Goal: Task Accomplishment & Management: Manage account settings

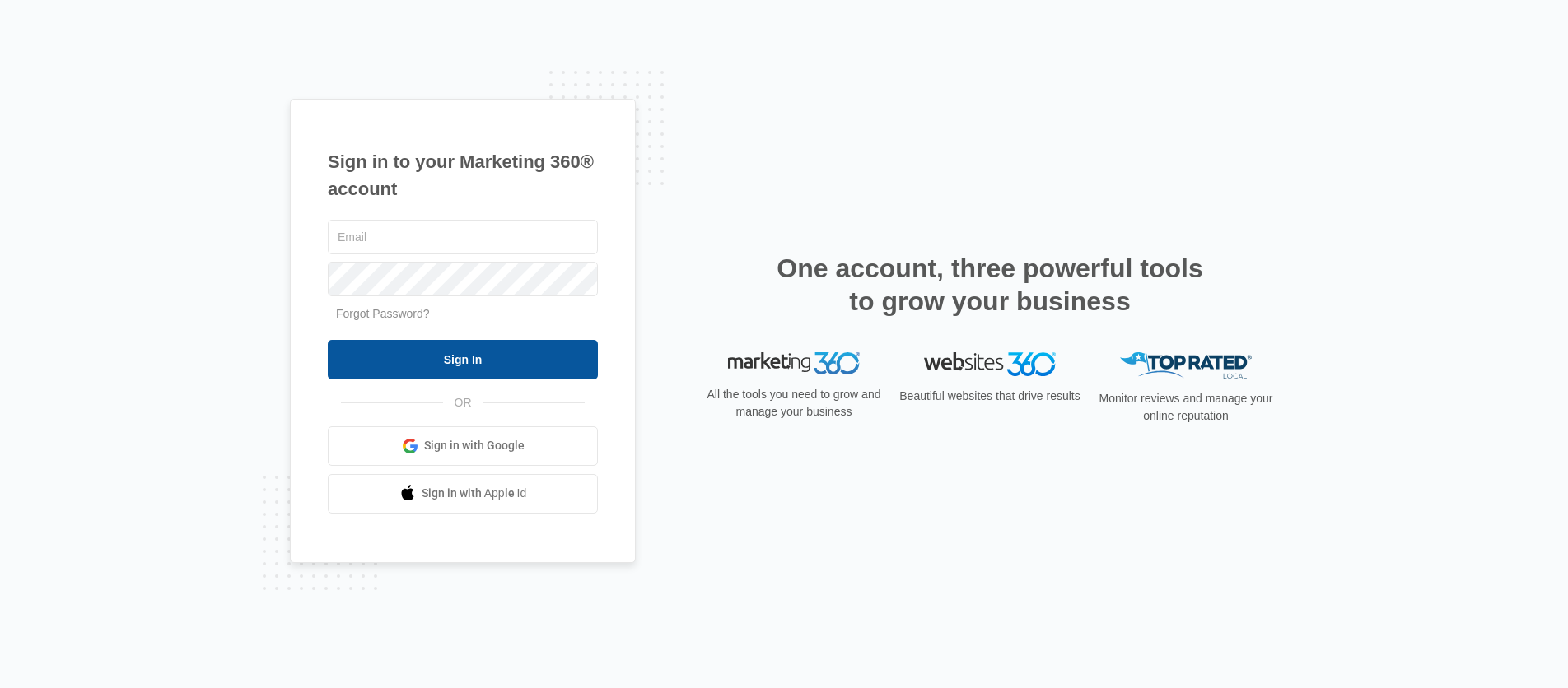
type input "[EMAIL_ADDRESS][DOMAIN_NAME]"
click at [458, 357] on input "Sign In" at bounding box center [462, 359] width 270 height 39
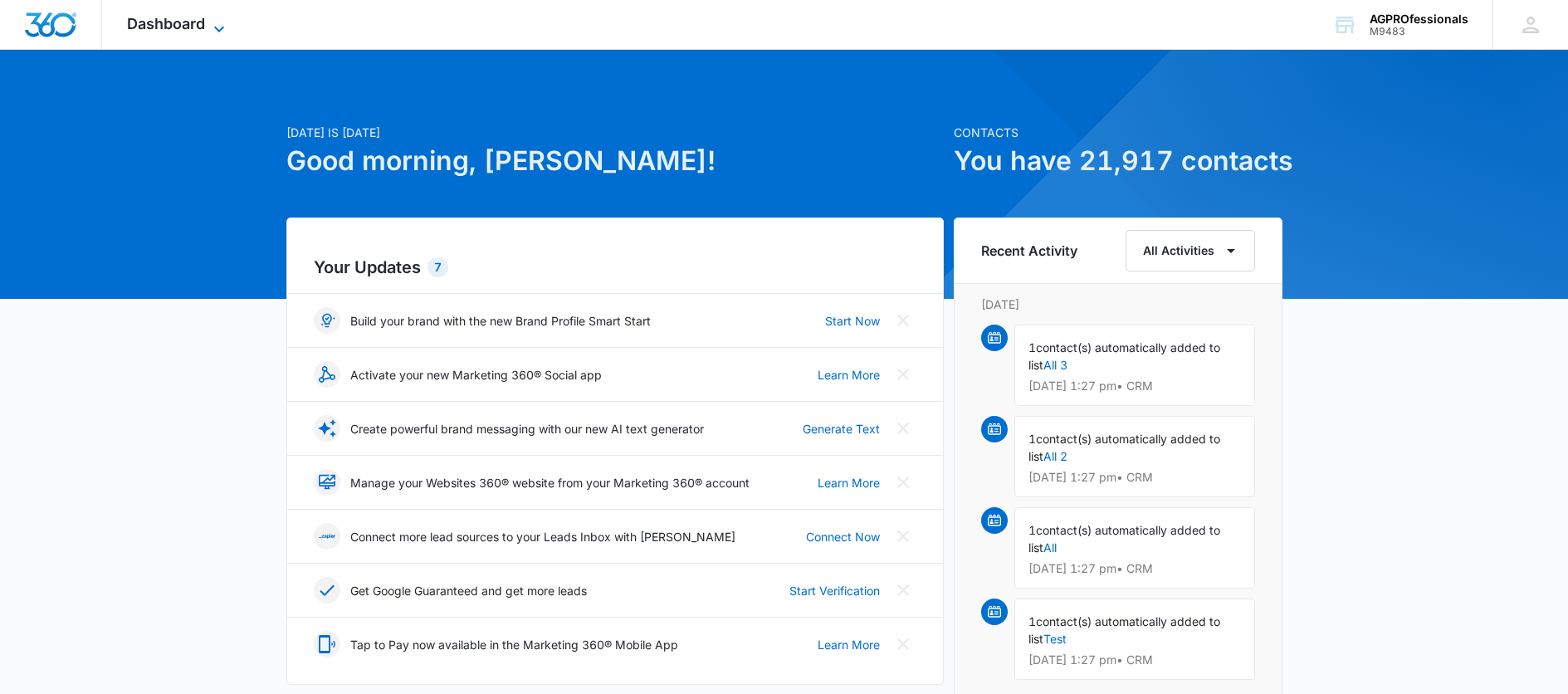
click at [194, 22] on span "Dashboard" at bounding box center [166, 24] width 78 height 18
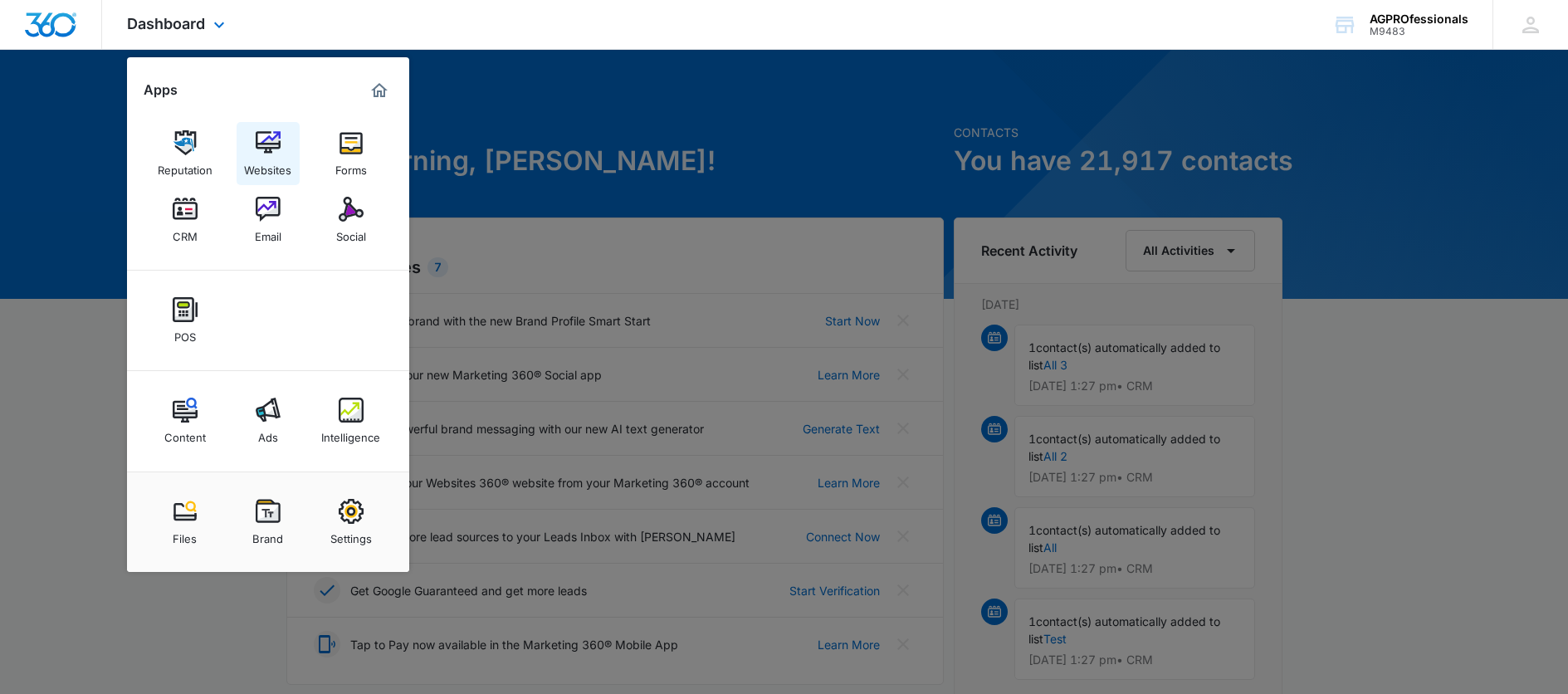
click at [268, 142] on img at bounding box center [268, 143] width 25 height 25
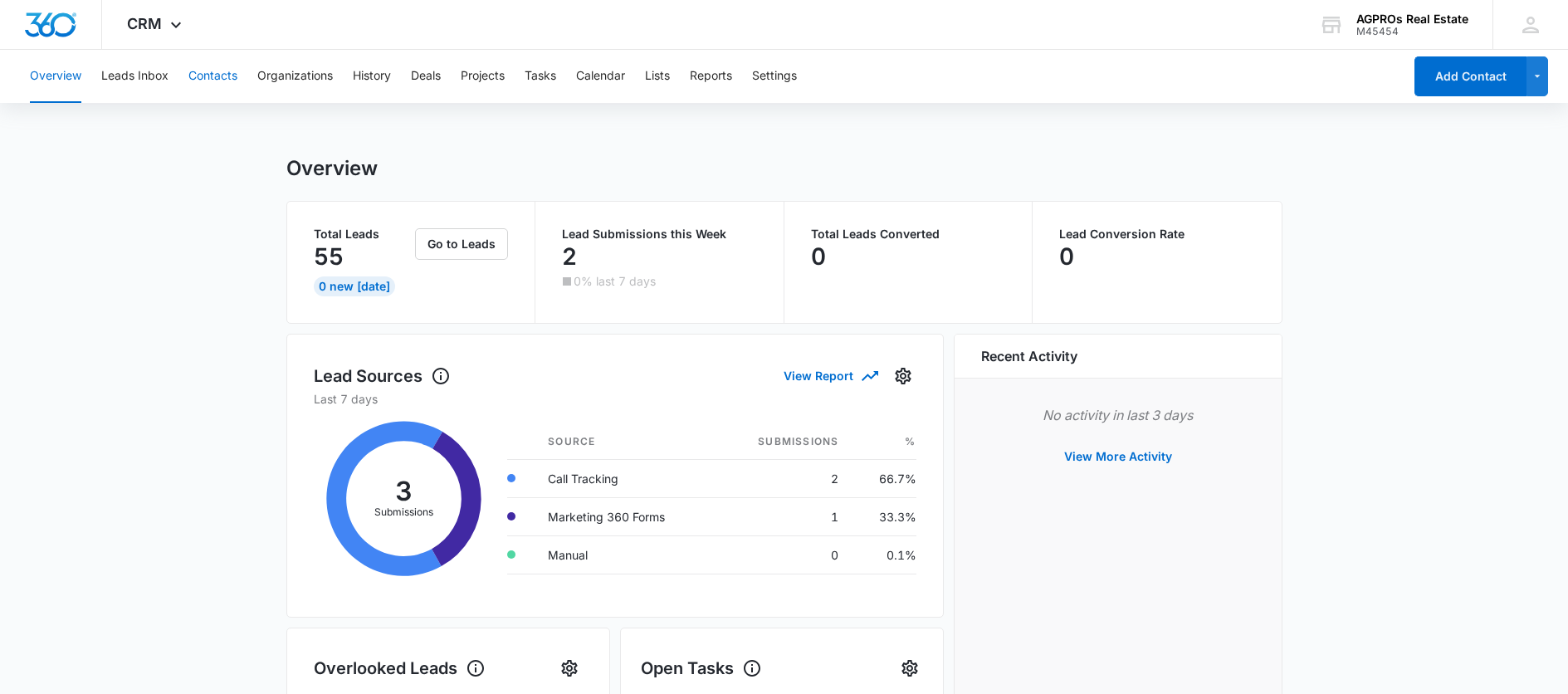
click at [221, 72] on button "Contacts" at bounding box center [212, 76] width 49 height 53
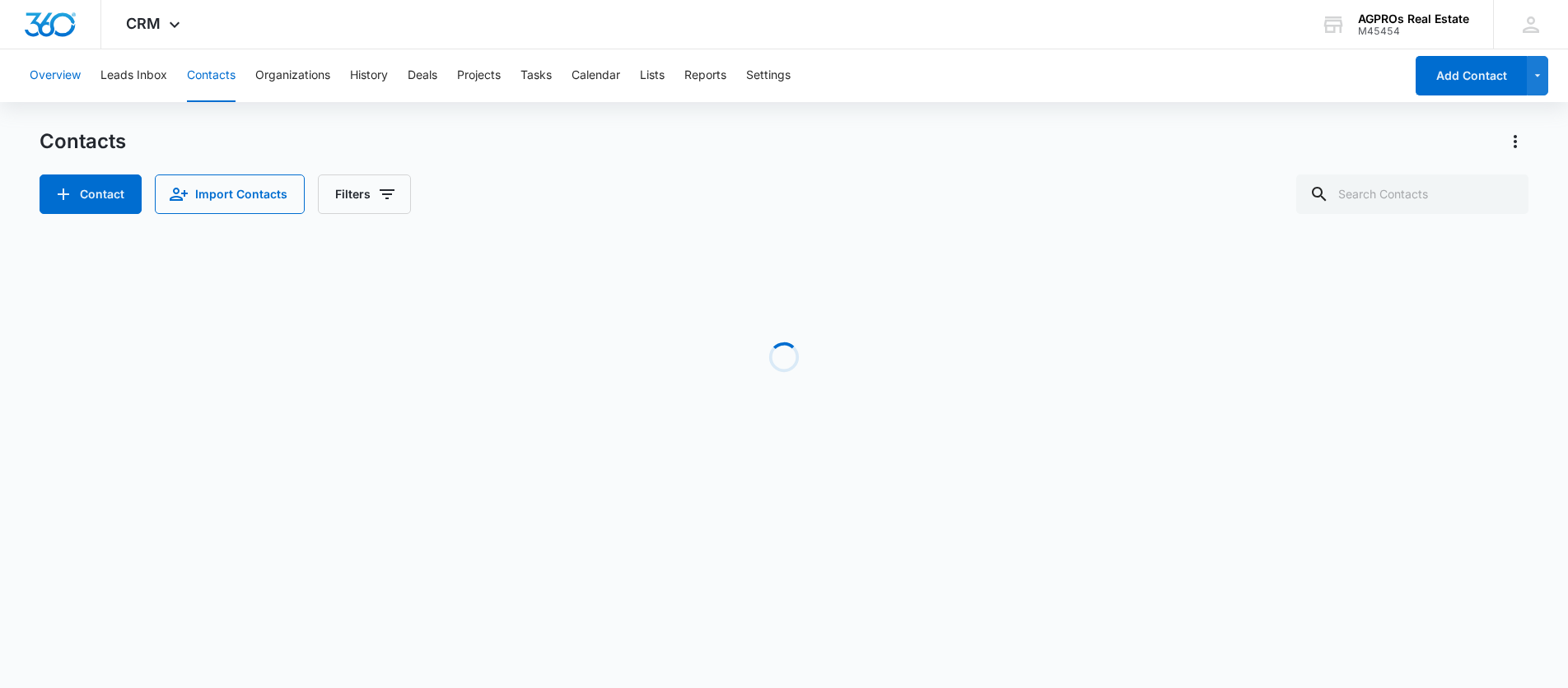
click at [53, 74] on button "Overview" at bounding box center [55, 75] width 51 height 53
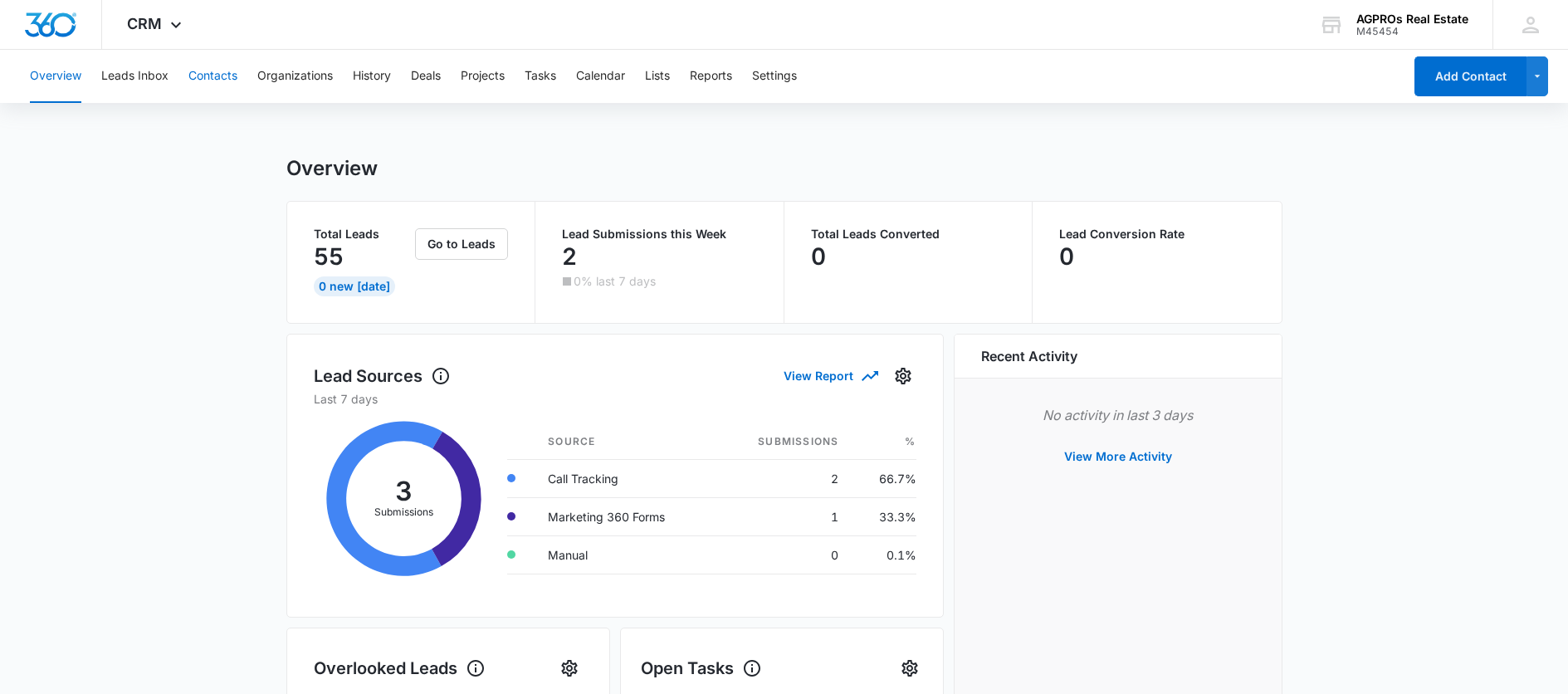
click at [199, 73] on button "Contacts" at bounding box center [212, 76] width 49 height 53
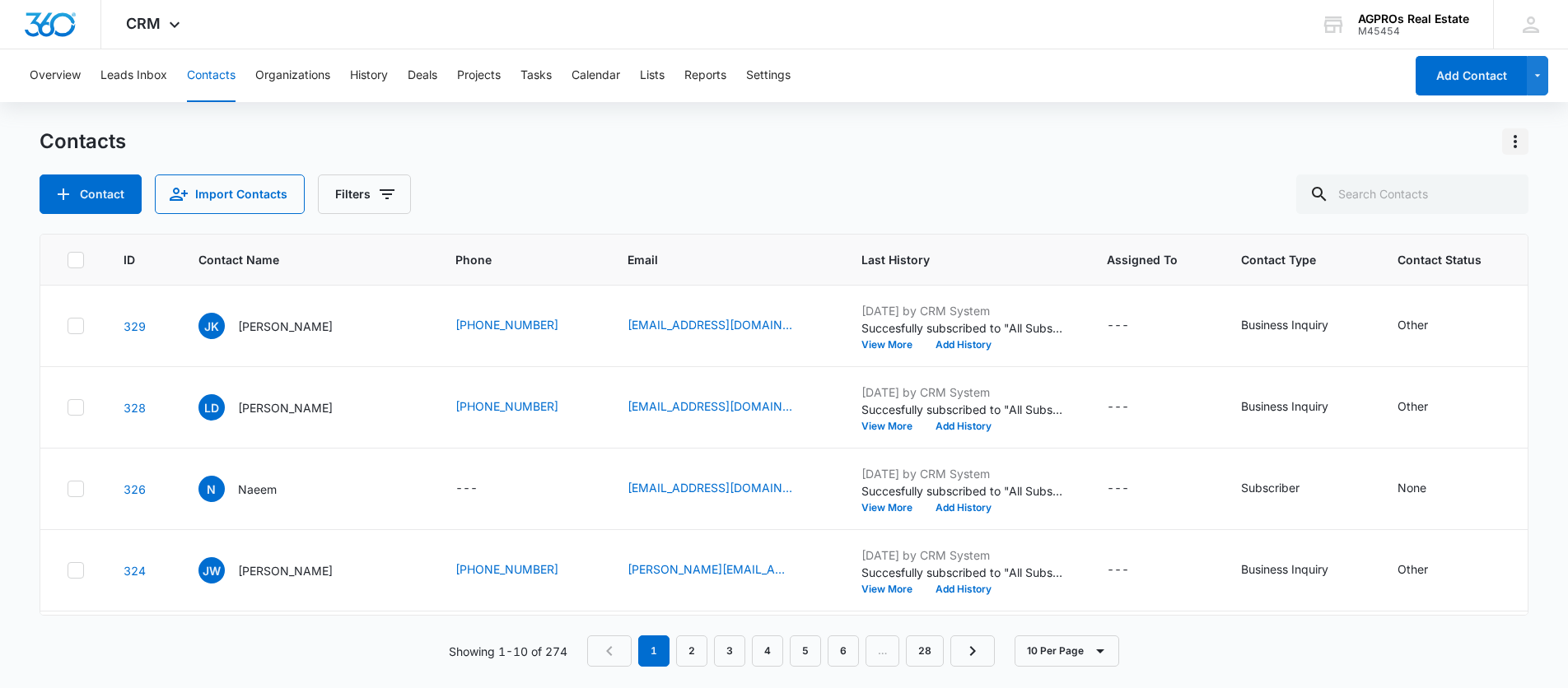
click at [1514, 141] on icon "Actions" at bounding box center [1515, 141] width 20 height 20
click at [1461, 231] on div "Export All Contacts" at bounding box center [1433, 236] width 109 height 11
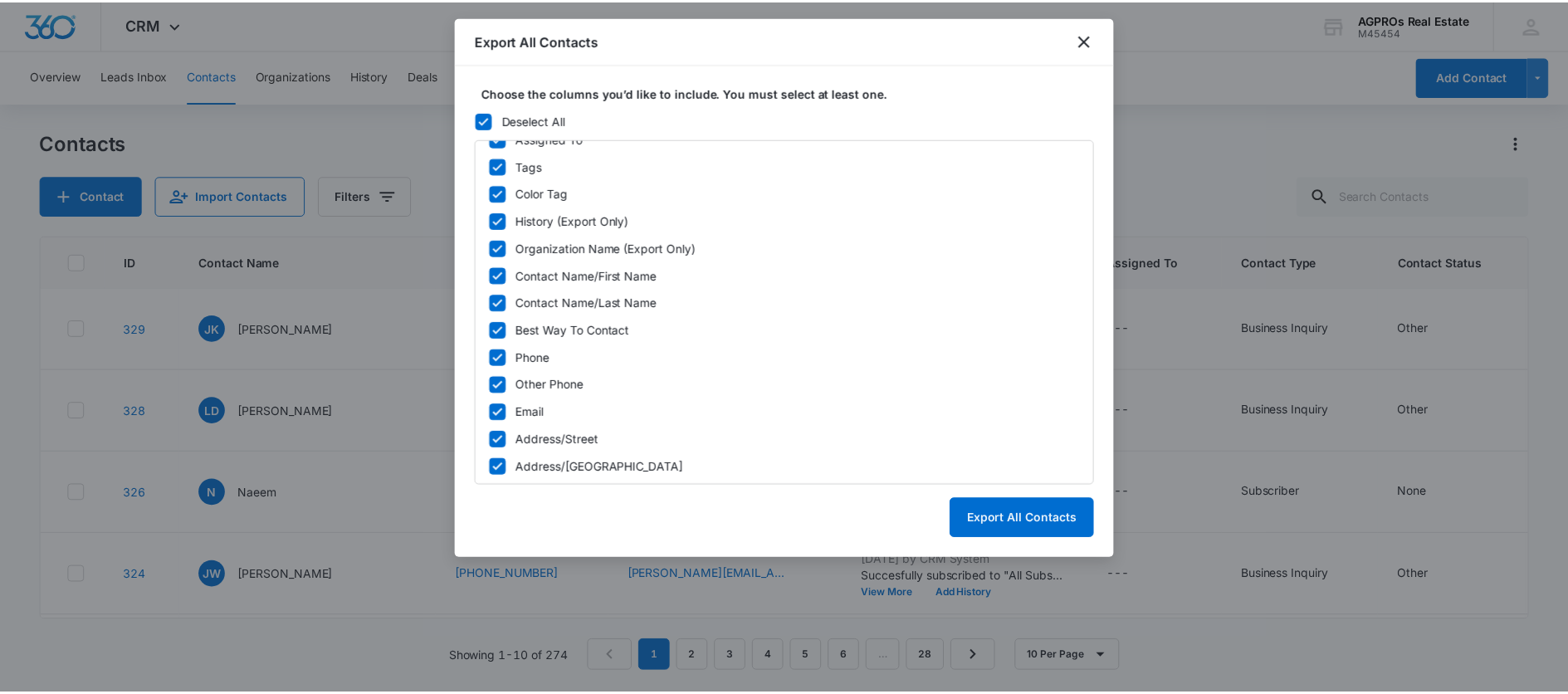
scroll to position [596, 0]
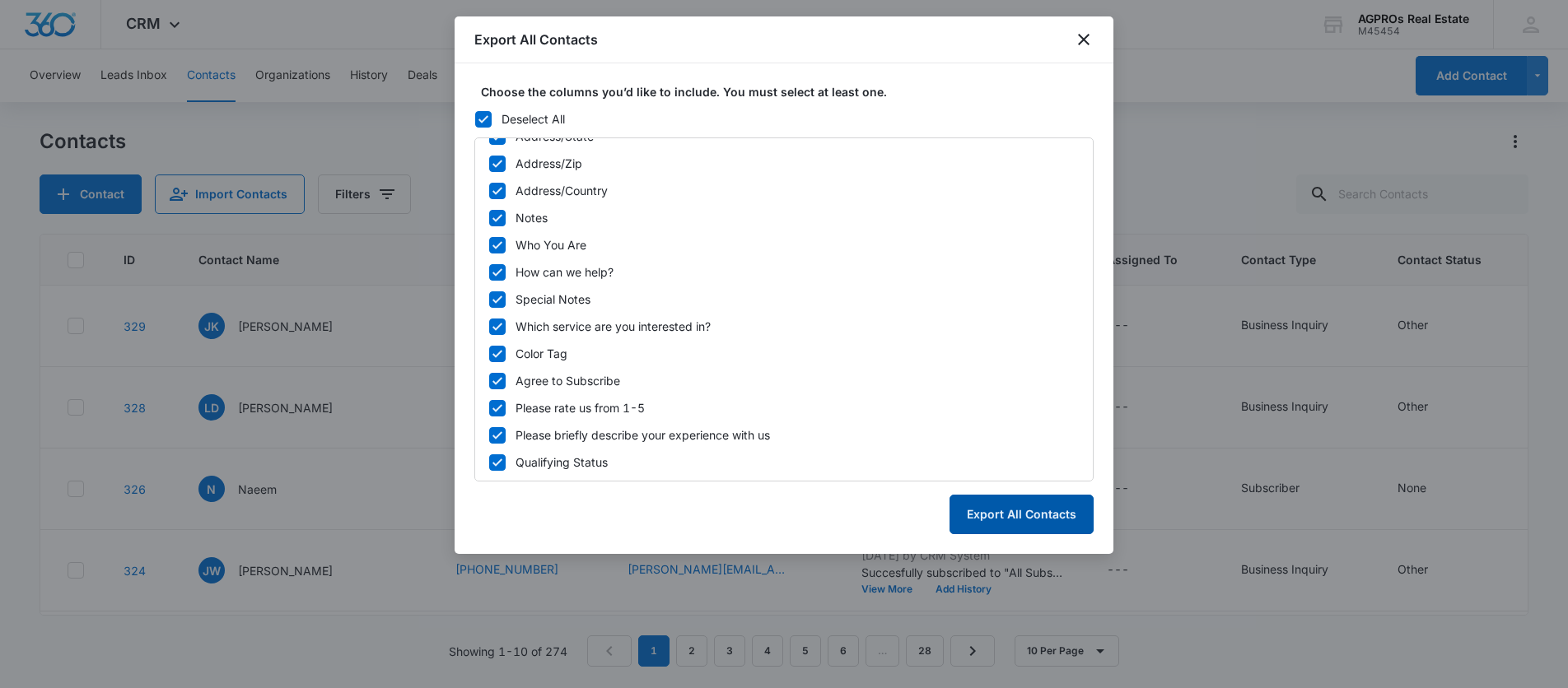
drag, startPoint x: 1025, startPoint y: 510, endPoint x: 975, endPoint y: 416, distance: 106.5
click at [1025, 509] on button "Export All Contacts" at bounding box center [1021, 514] width 144 height 39
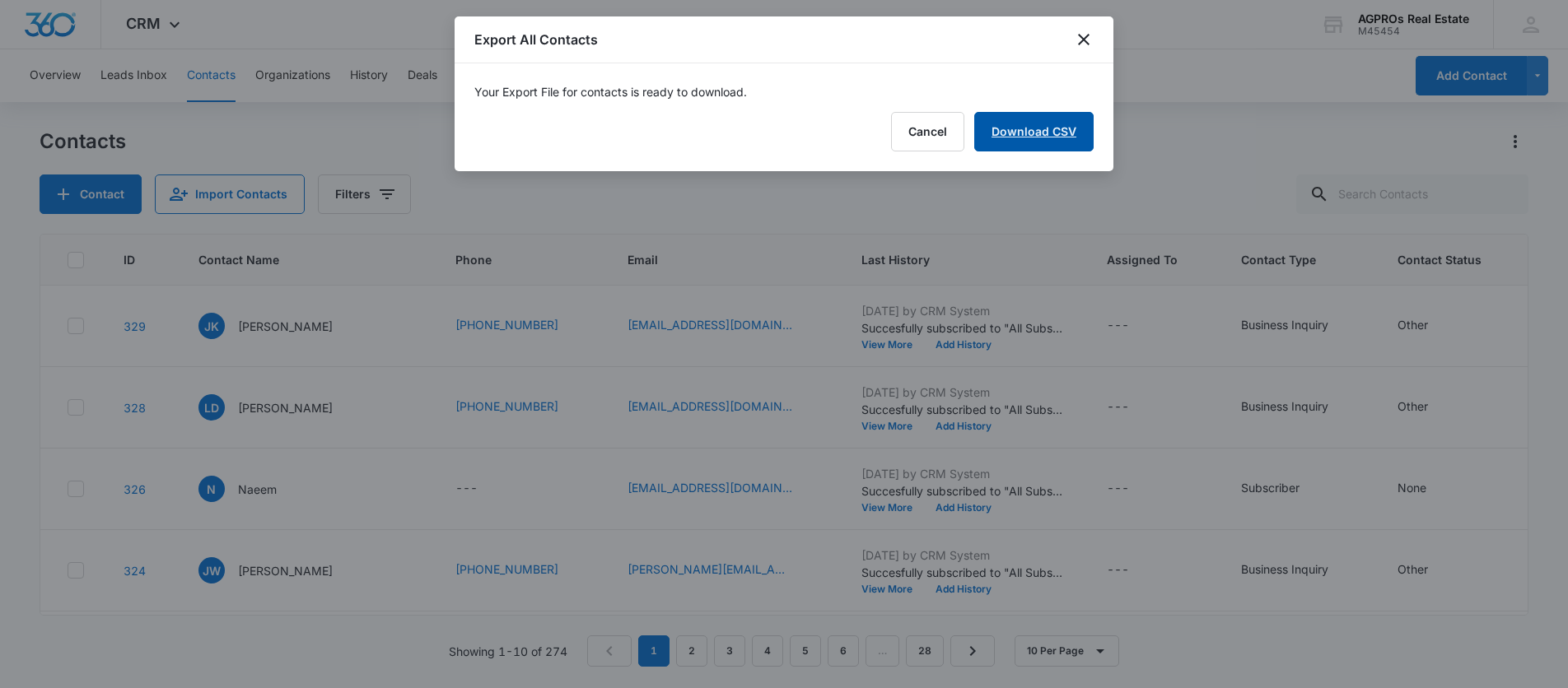
click at [1041, 125] on link "Download CSV" at bounding box center [1034, 131] width 119 height 39
drag, startPoint x: 1063, startPoint y: 133, endPoint x: 993, endPoint y: 213, distance: 106.3
click at [1062, 133] on button "Finish" at bounding box center [1058, 131] width 69 height 39
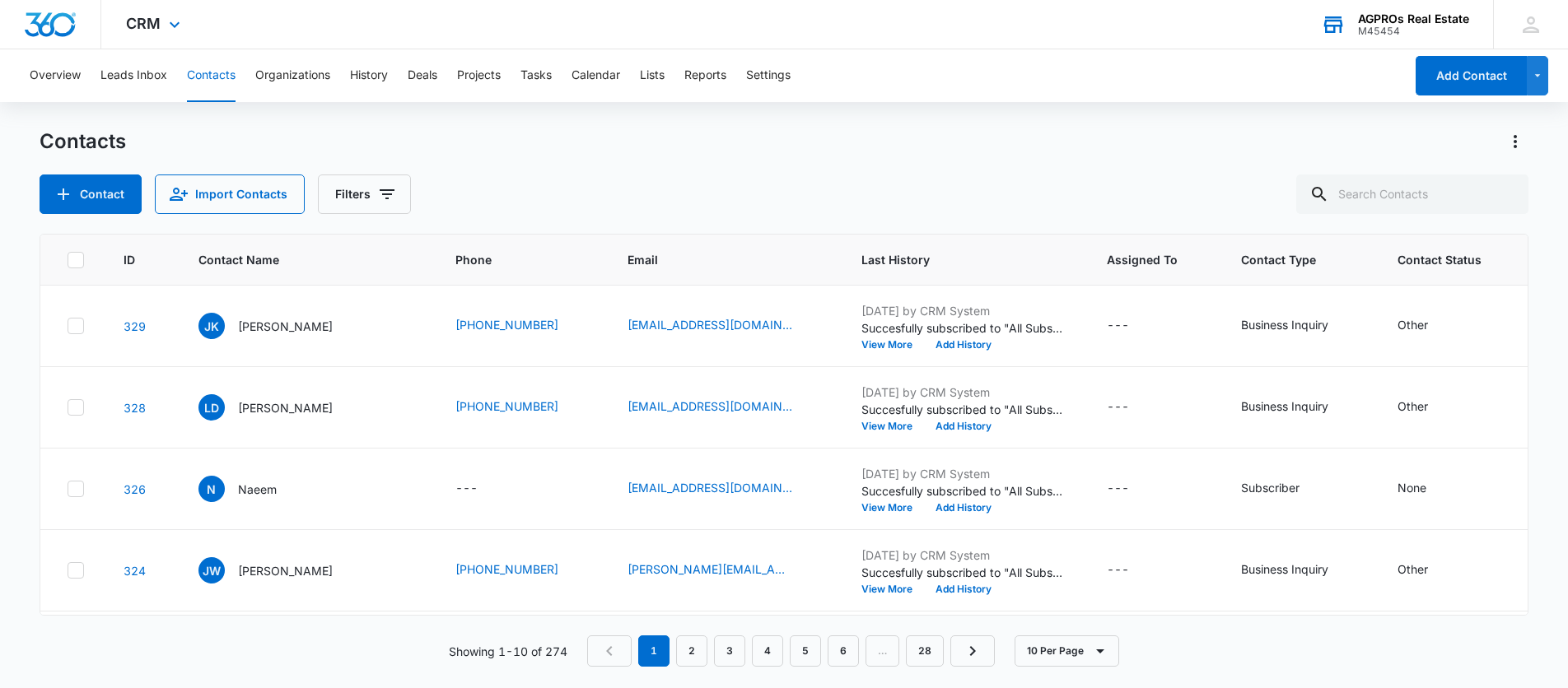
click at [1417, 14] on div "AGPROs Real Estate" at bounding box center [1413, 18] width 111 height 13
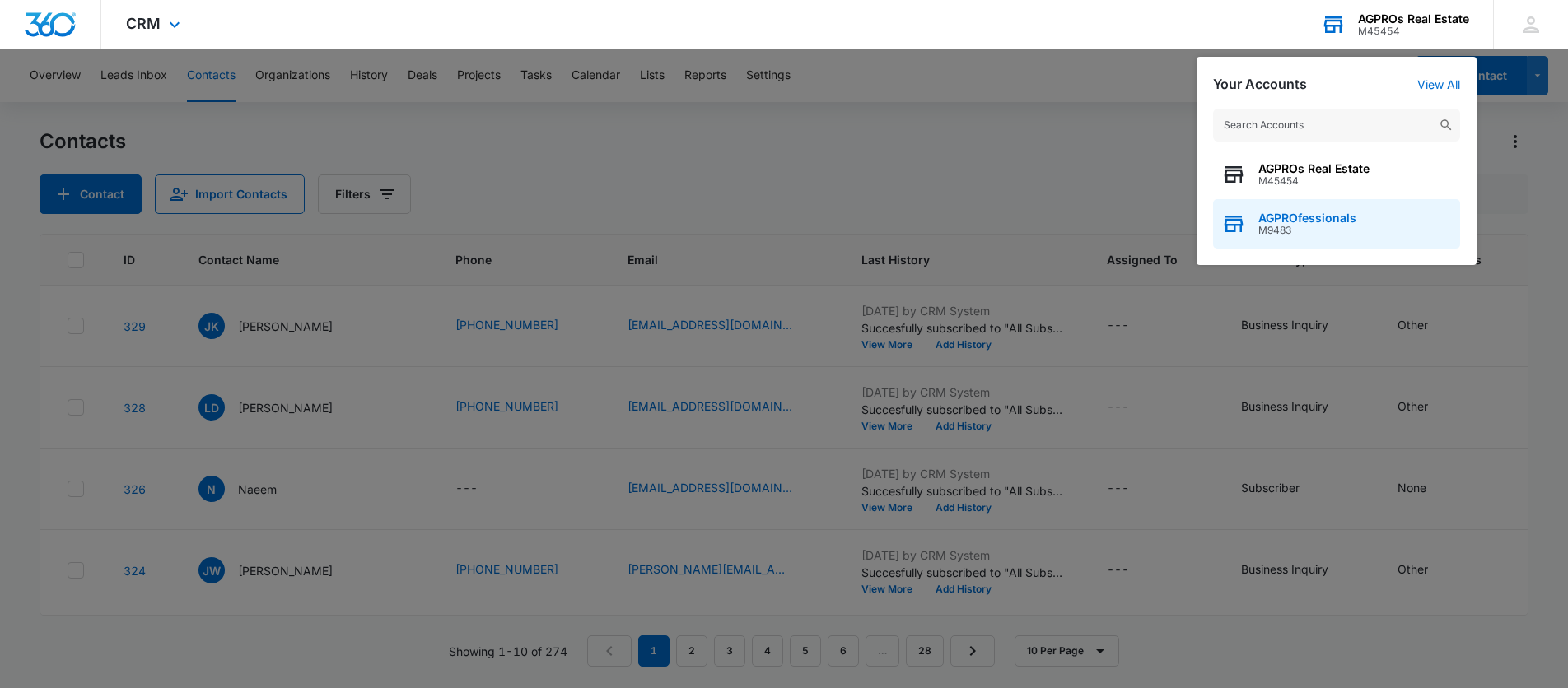
click at [1330, 216] on span "AGPROfessionals" at bounding box center [1307, 218] width 98 height 13
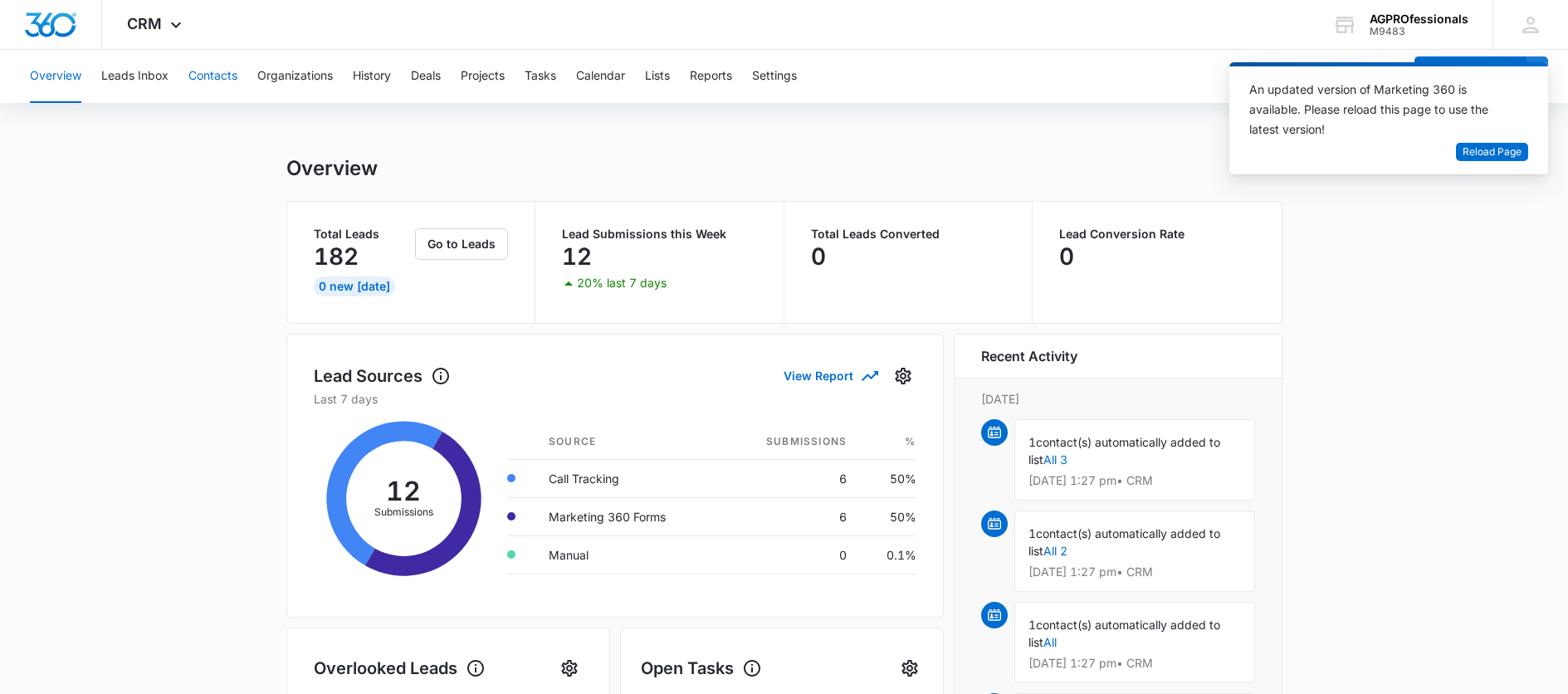
click at [202, 81] on button "Contacts" at bounding box center [212, 76] width 49 height 53
